Goal: Navigation & Orientation: Find specific page/section

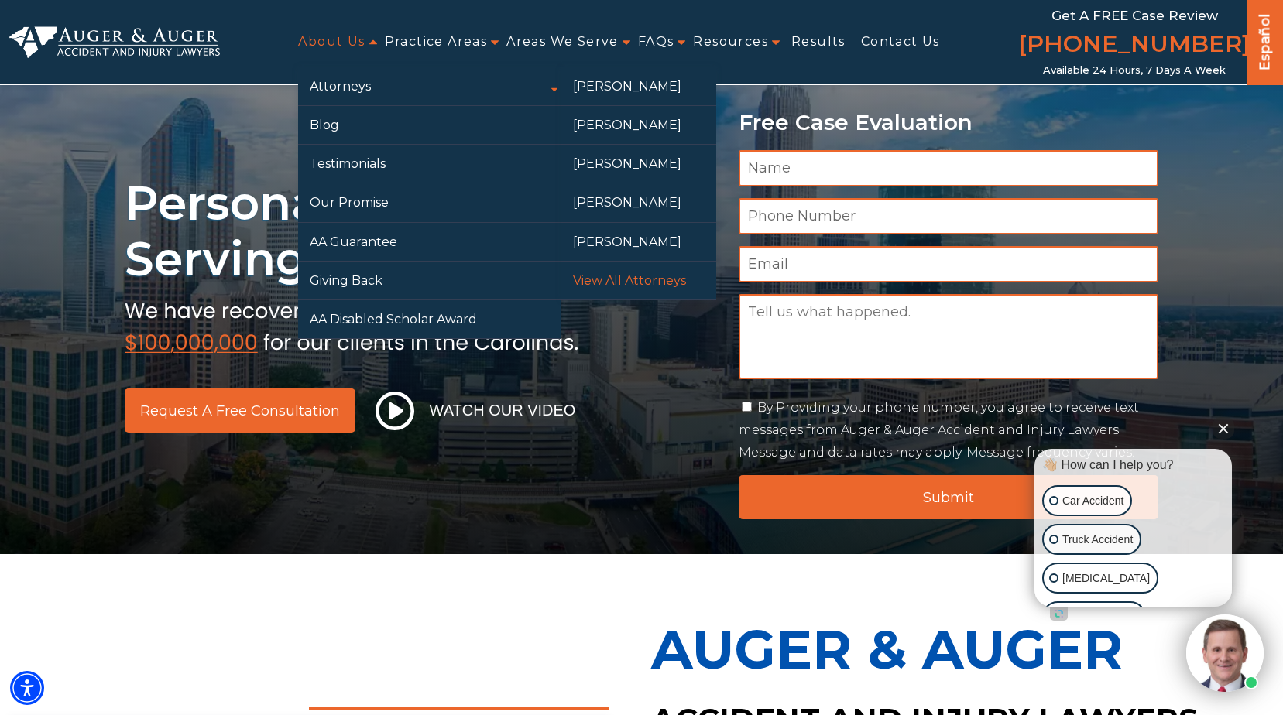
click at [627, 273] on link "View All Attorneys" at bounding box center [638, 281] width 155 height 38
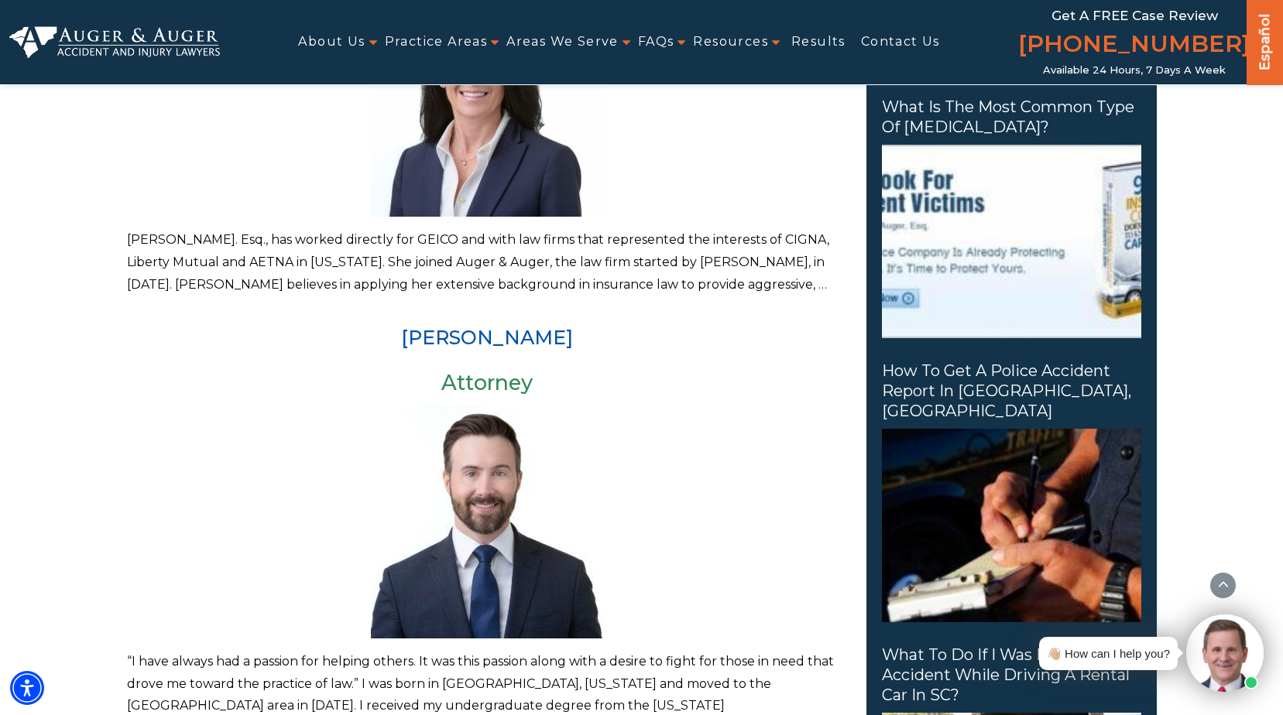
scroll to position [745, 0]
